Goal: Download file/media

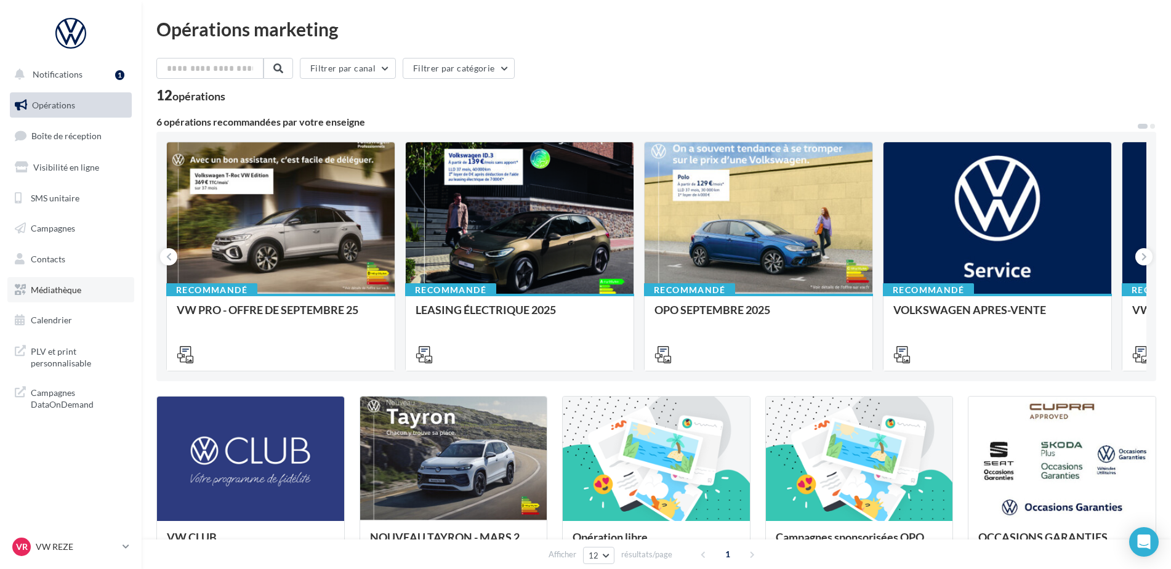
click at [57, 291] on span "Médiathèque" at bounding box center [56, 290] width 51 height 10
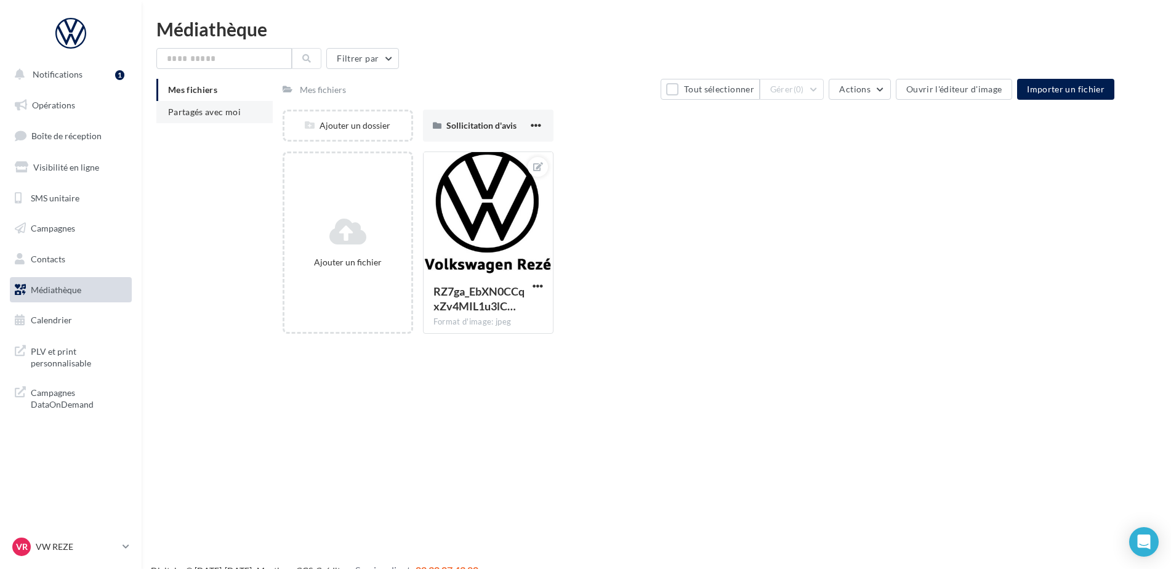
click at [198, 109] on span "Partagés avec moi" at bounding box center [204, 112] width 73 height 10
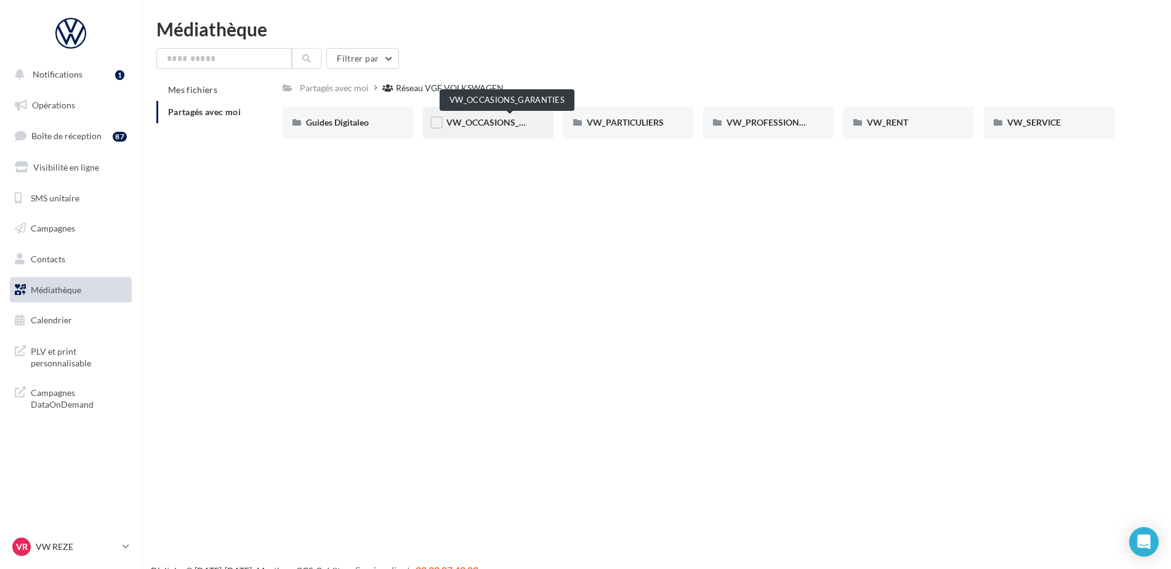
click at [525, 118] on span "VW_OCCASIONS_GARANTIES" at bounding box center [507, 122] width 121 height 10
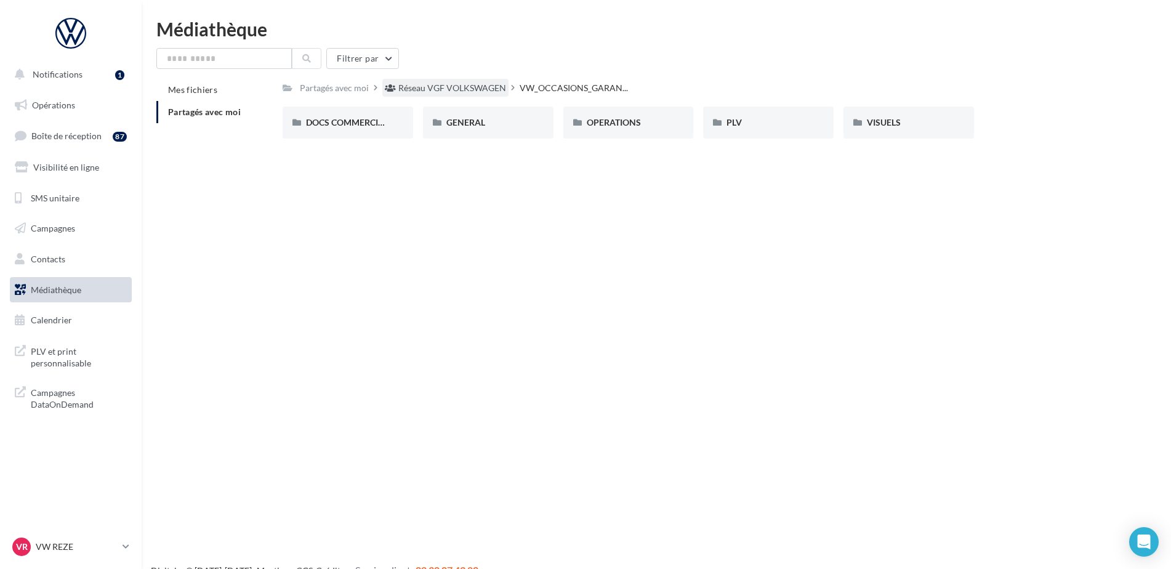
click at [481, 92] on div "Réseau VGF VOLKSWAGEN" at bounding box center [452, 88] width 108 height 12
click at [620, 125] on span "VW_PARTICULIERS" at bounding box center [625, 122] width 77 height 10
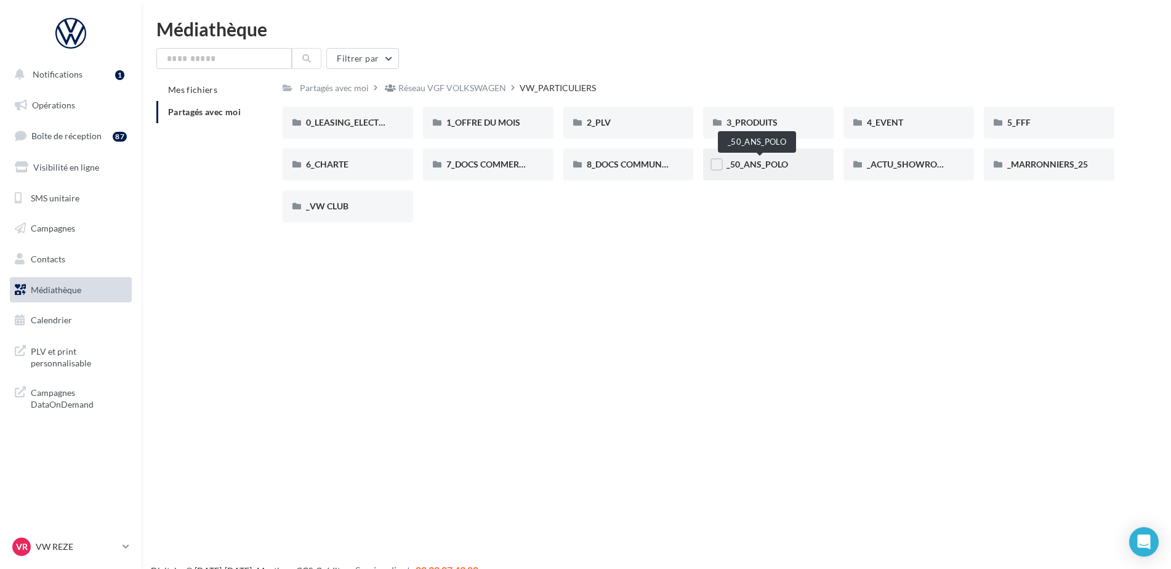
click at [755, 164] on span "_50_ANS_POLO" at bounding box center [758, 164] width 62 height 10
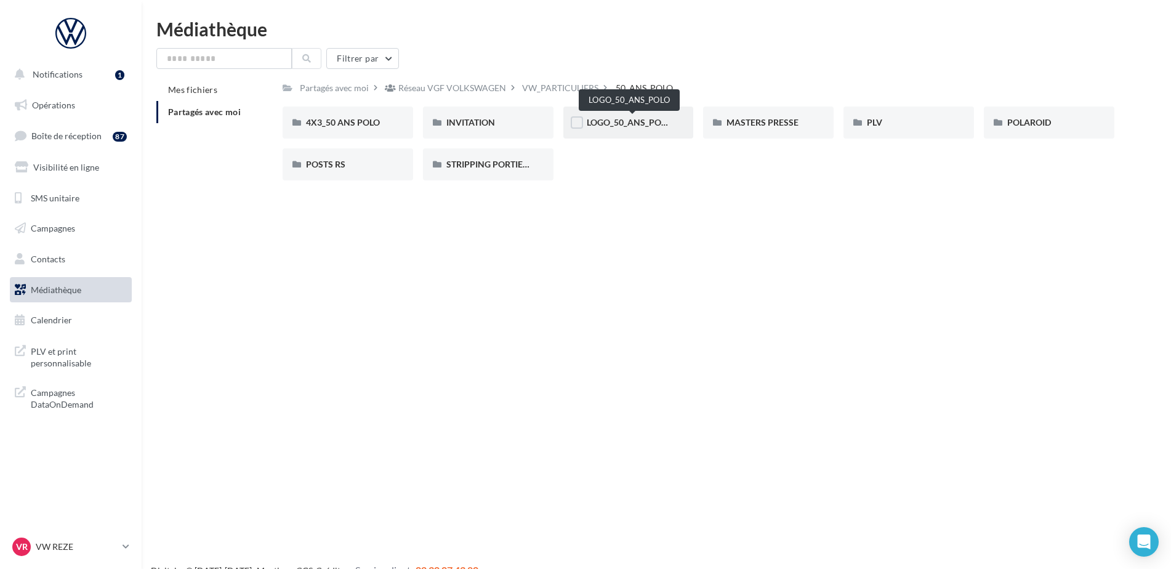
click at [640, 124] on span "LOGO_50_ANS_POLO" at bounding box center [629, 122] width 85 height 10
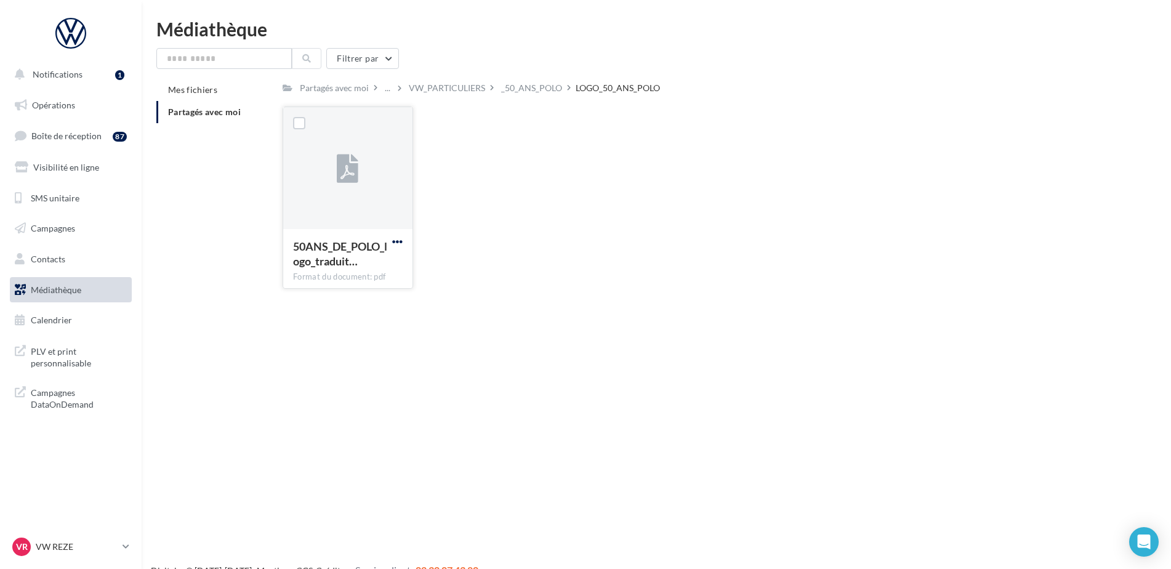
click at [397, 239] on span "button" at bounding box center [397, 242] width 10 height 10
click at [383, 259] on button "Télécharger" at bounding box center [343, 266] width 123 height 32
click at [535, 92] on div "_50_ANS_POLO" at bounding box center [531, 88] width 61 height 12
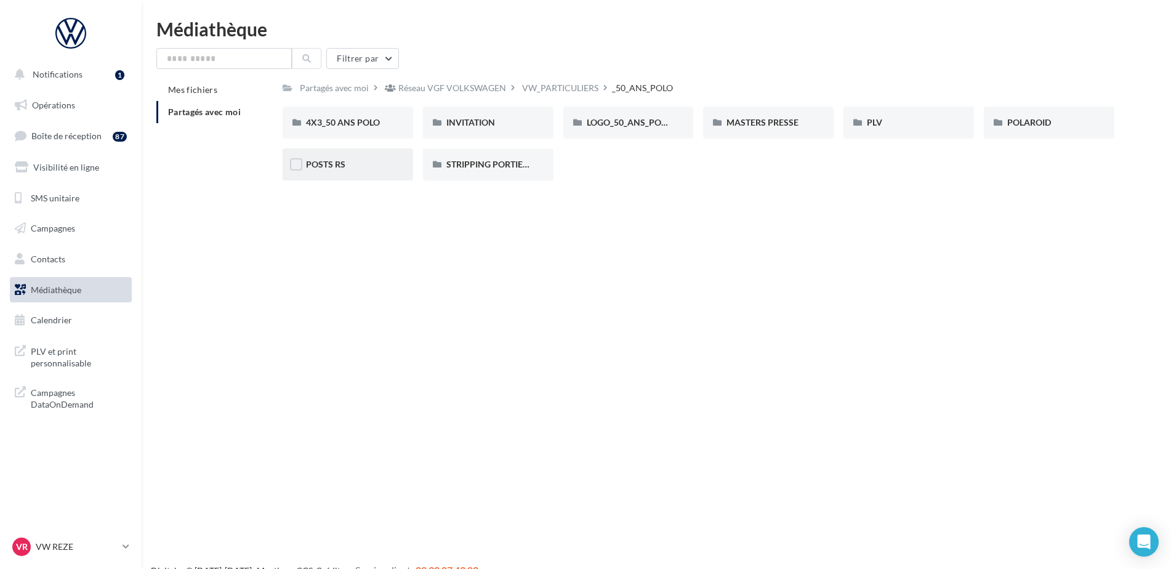
click at [354, 166] on div "POSTS RS" at bounding box center [348, 164] width 84 height 12
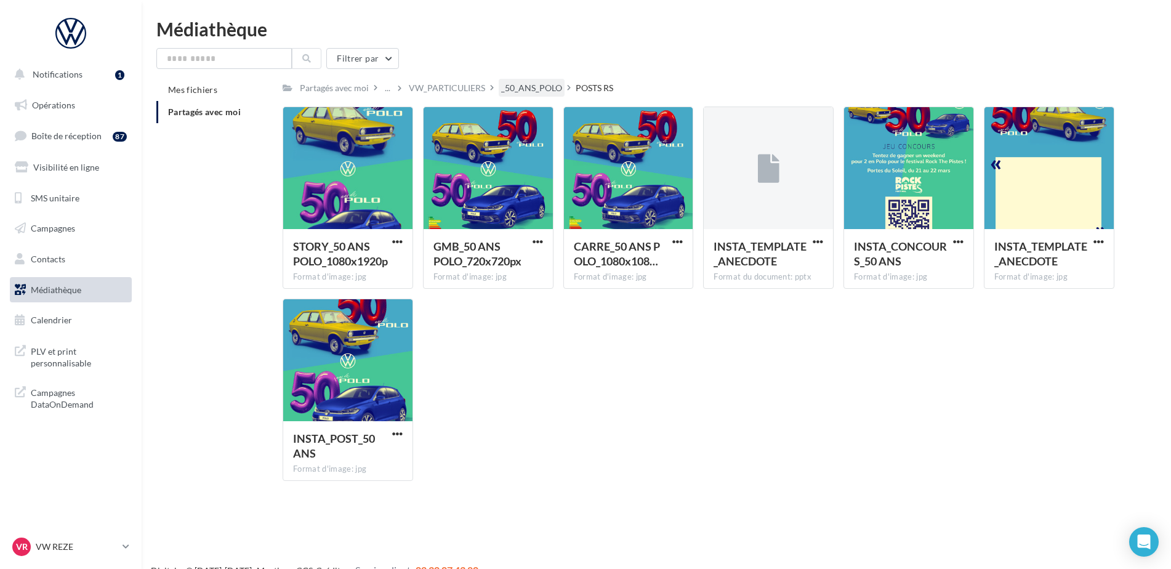
click at [559, 83] on div "_50_ANS_POLO" at bounding box center [531, 88] width 61 height 12
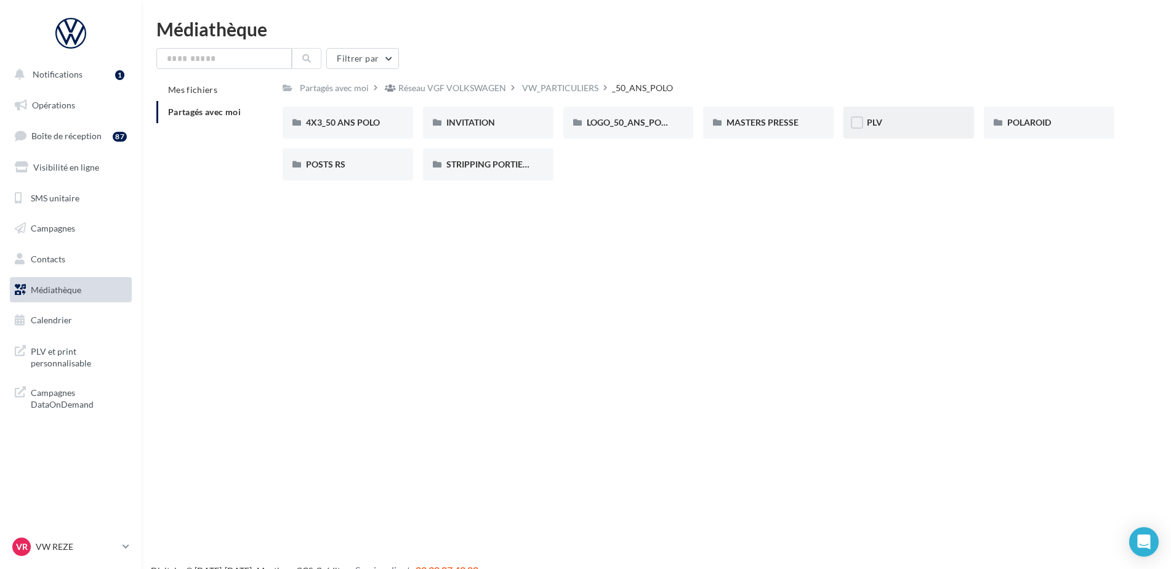
click at [887, 122] on div "PLV" at bounding box center [909, 122] width 84 height 12
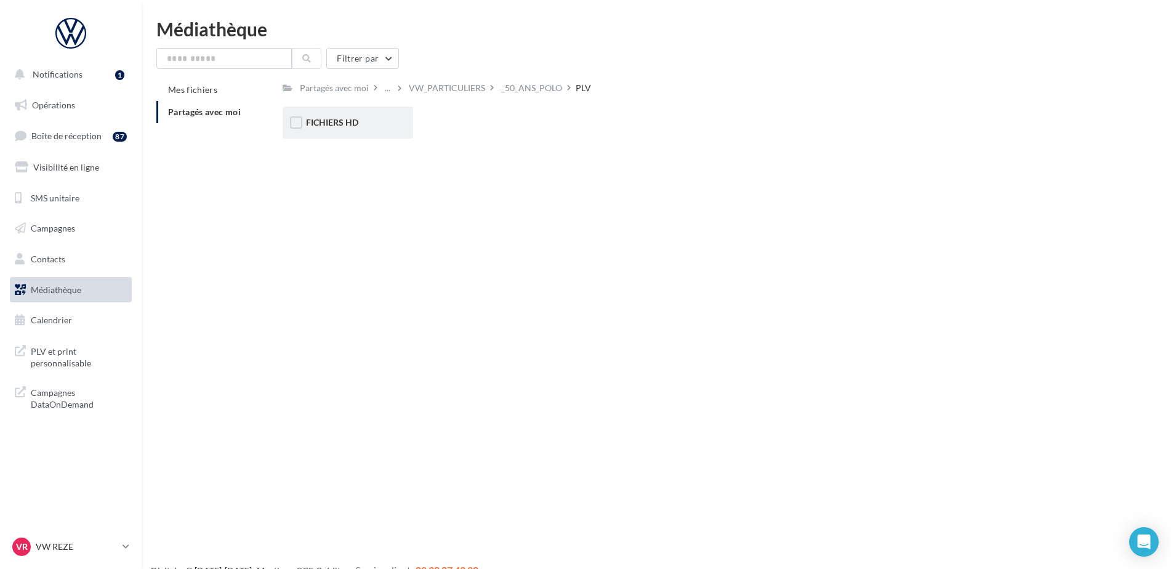
click at [376, 121] on div "FICHIERS HD" at bounding box center [348, 122] width 84 height 12
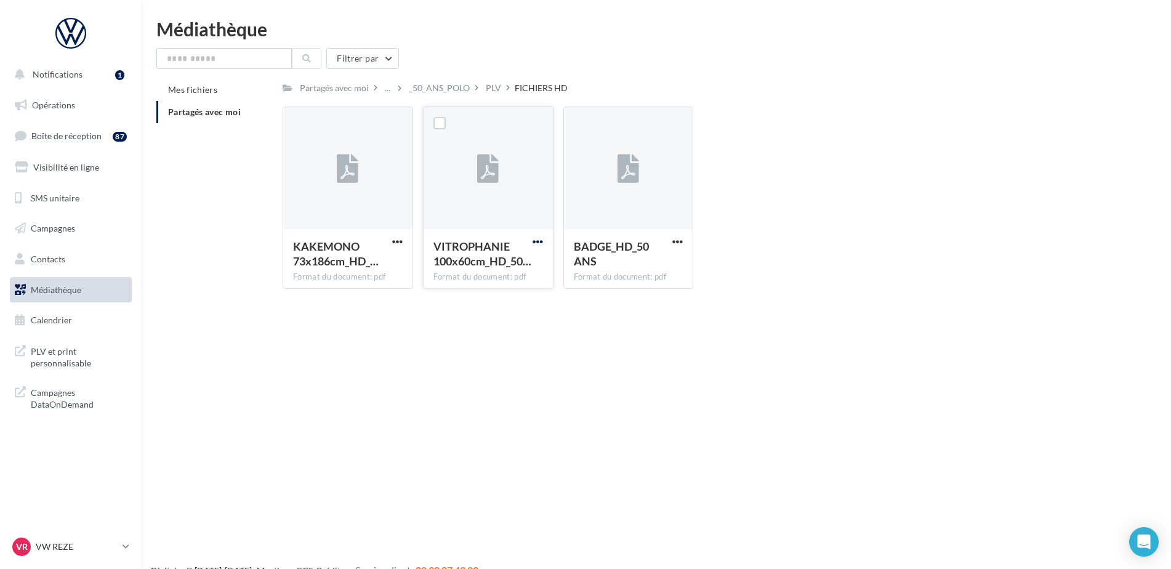
click at [543, 241] on span "button" at bounding box center [538, 242] width 10 height 10
click at [475, 273] on button "Télécharger" at bounding box center [483, 266] width 123 height 32
click at [674, 241] on span "button" at bounding box center [678, 242] width 10 height 10
click at [637, 271] on button "Télécharger" at bounding box center [623, 266] width 123 height 32
